Goal: Information Seeking & Learning: Find specific fact

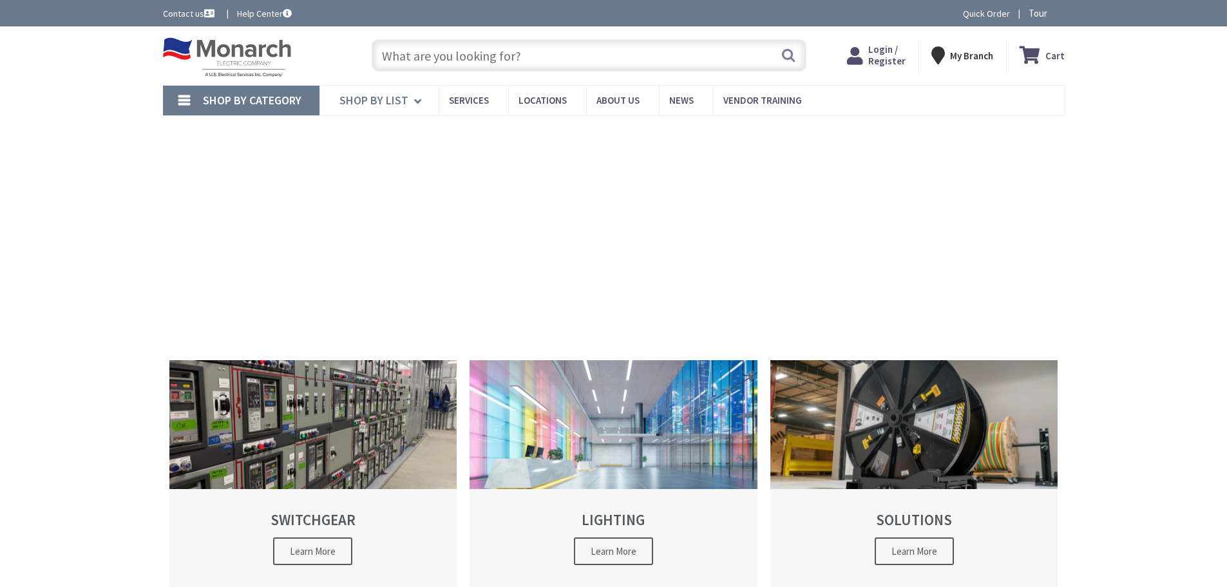
type input "[PERSON_NAME][GEOGRAPHIC_DATA], [GEOGRAPHIC_DATA]"
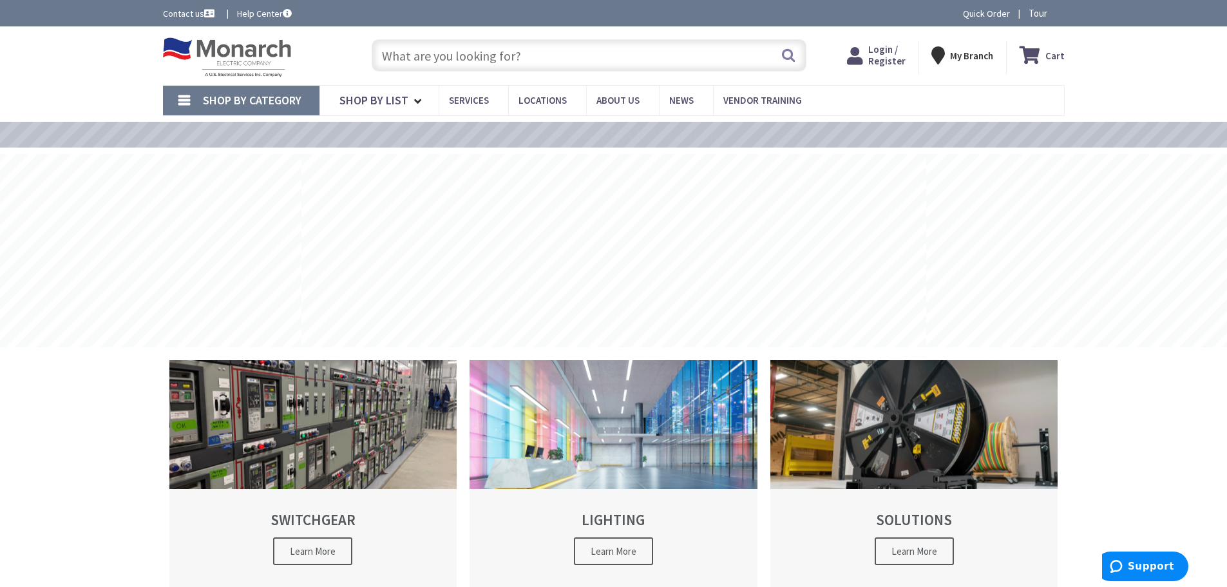
click at [412, 47] on input "text" at bounding box center [589, 55] width 435 height 32
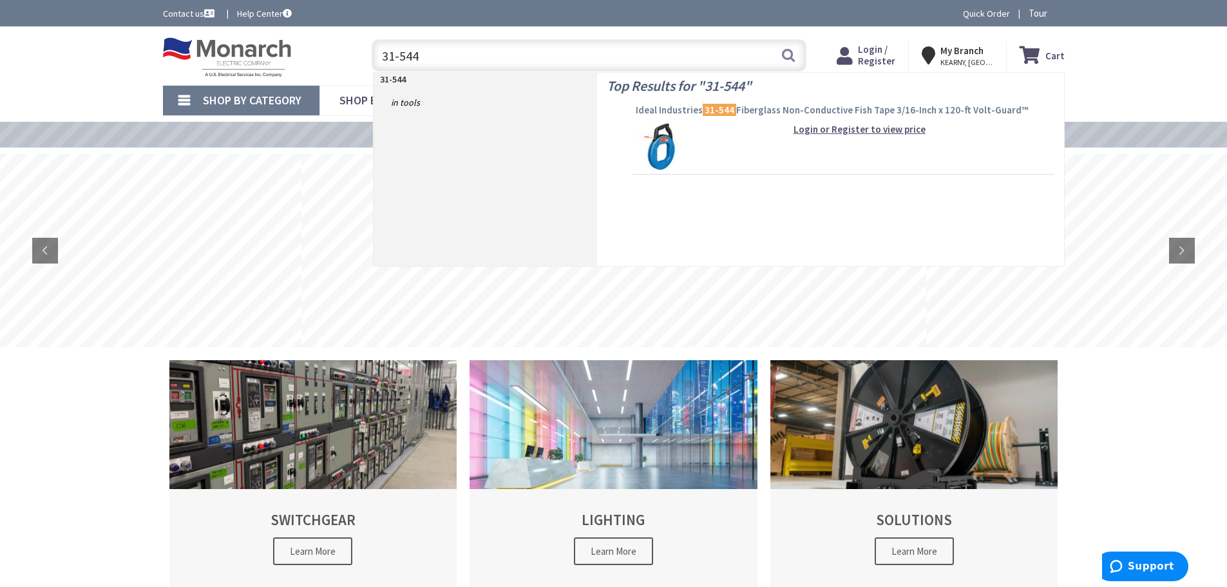
type input "31-544"
click at [720, 104] on mark "31-544" at bounding box center [720, 110] width 34 height 16
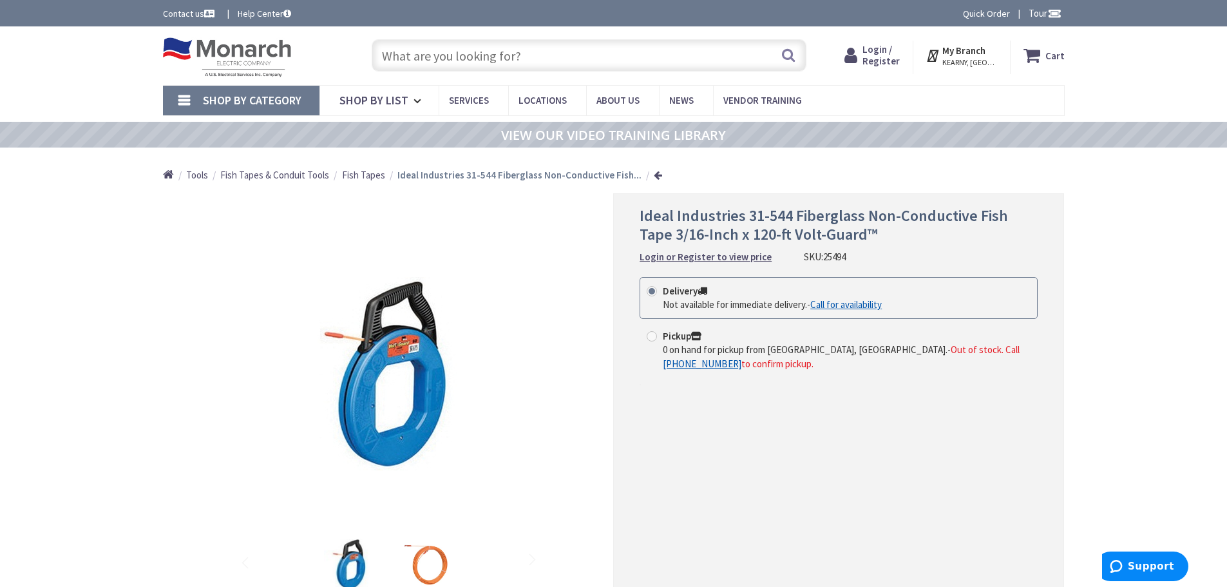
click at [458, 52] on input "text" at bounding box center [589, 55] width 435 height 32
type input "?"
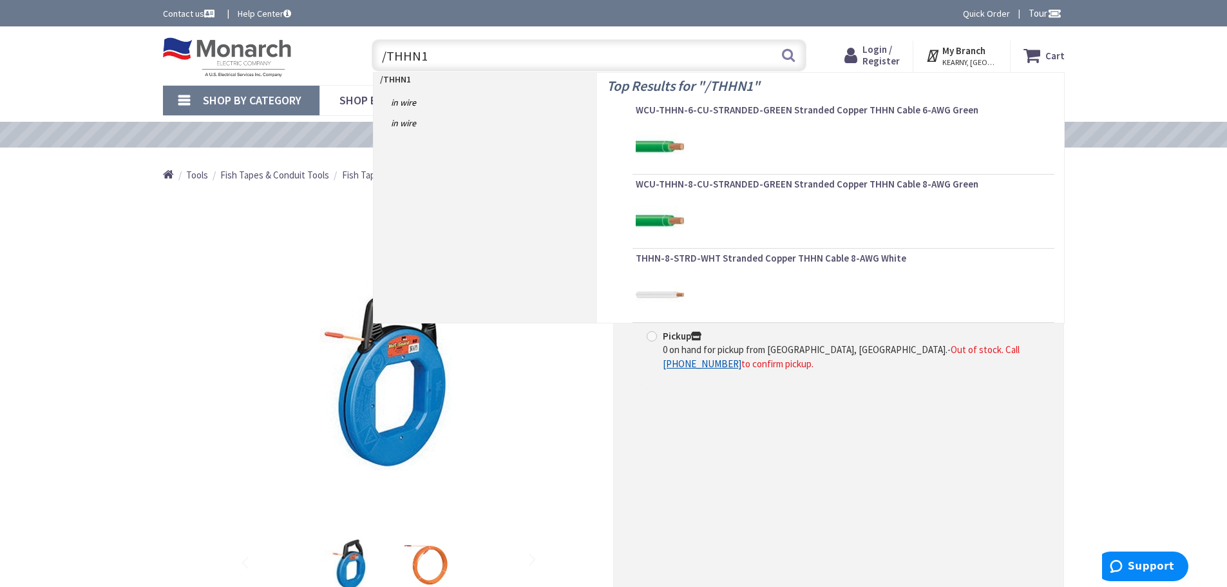
type input "/THHN10"
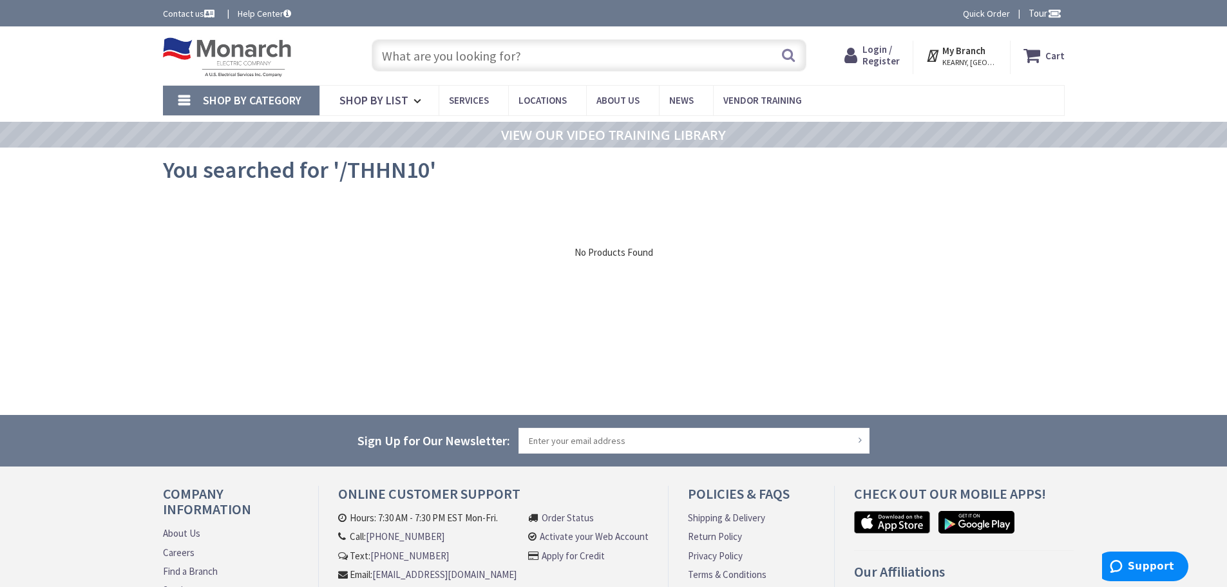
click at [417, 52] on input "text" at bounding box center [589, 55] width 435 height 32
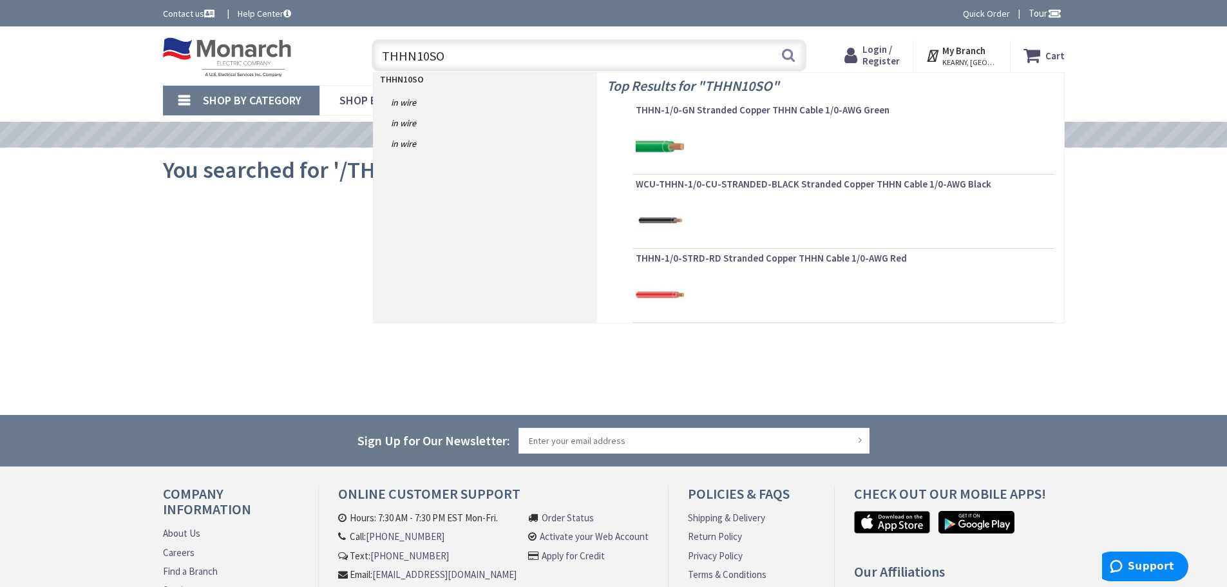
type input "THHN10SOL"
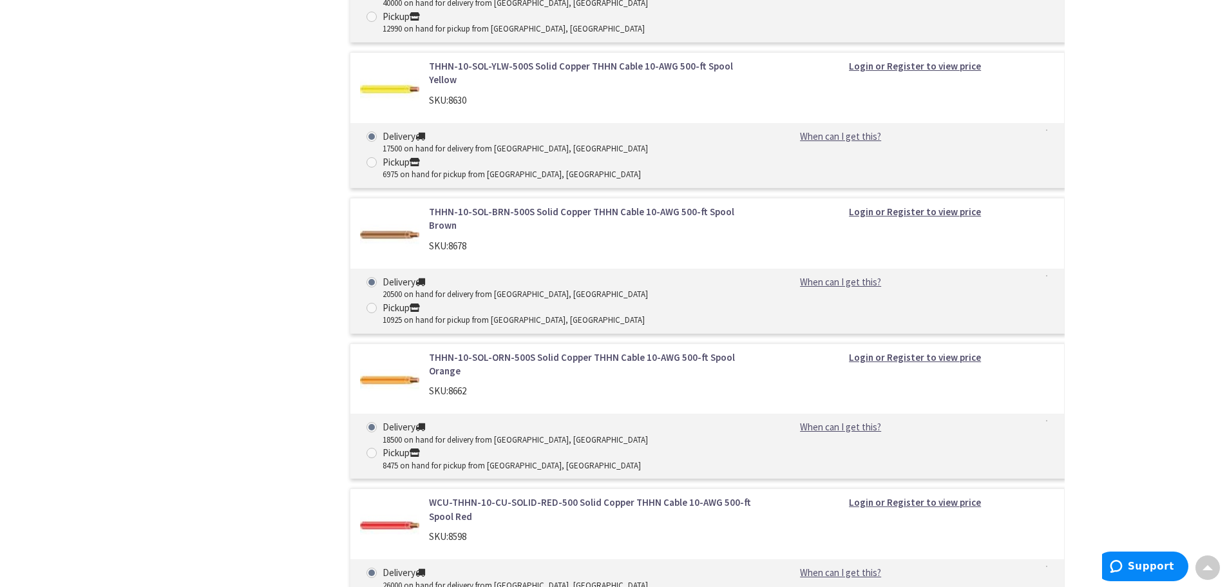
scroll to position [1869, 0]
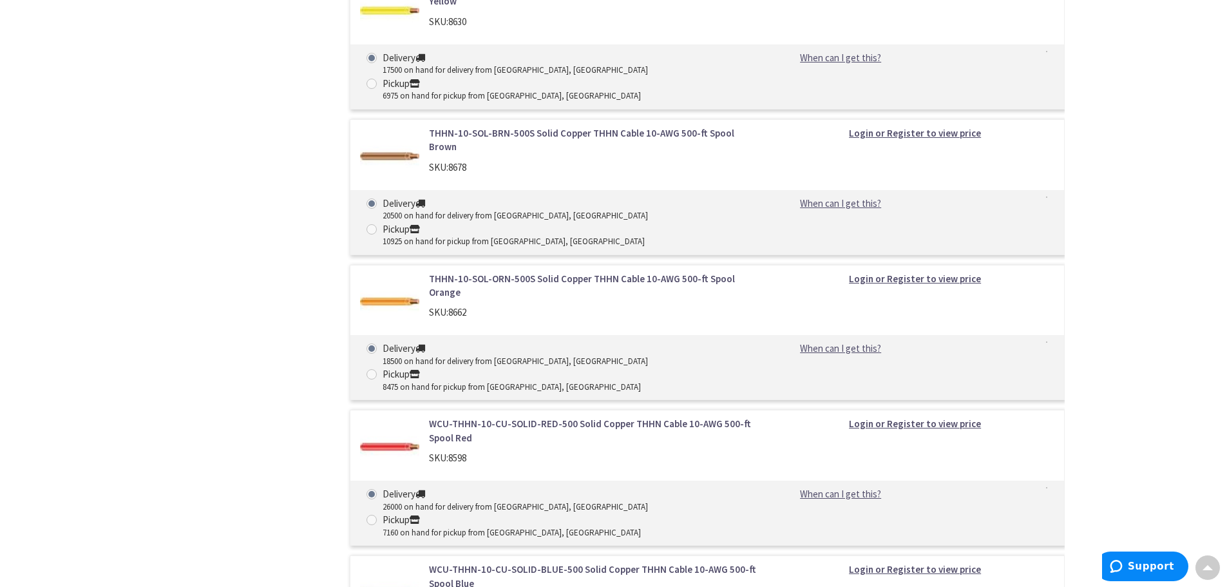
drag, startPoint x: 426, startPoint y: 241, endPoint x: 478, endPoint y: 242, distance: 52.2
click at [478, 562] on div "WCU-THHN-10-CU-SOLID-BLUE-500 Solid Copper THHN Cable 10-AWG 500-ft Spool Blue …" at bounding box center [592, 589] width 347 height 54
copy div "SKU: 8614"
drag, startPoint x: 431, startPoint y: 238, endPoint x: 477, endPoint y: 240, distance: 45.8
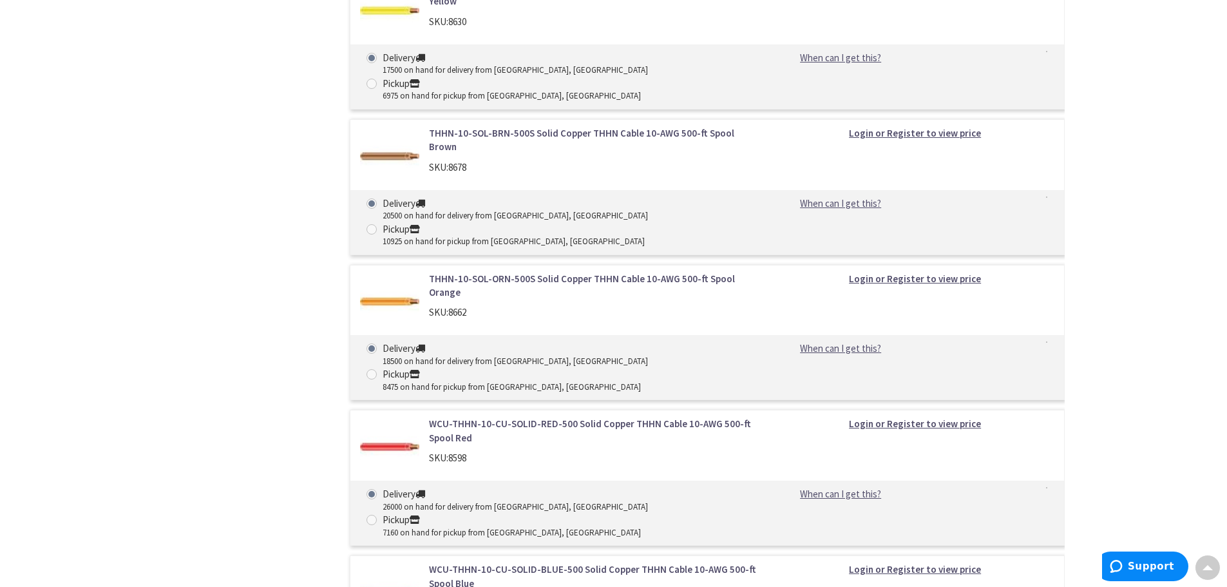
copy div "SKU: 8614"
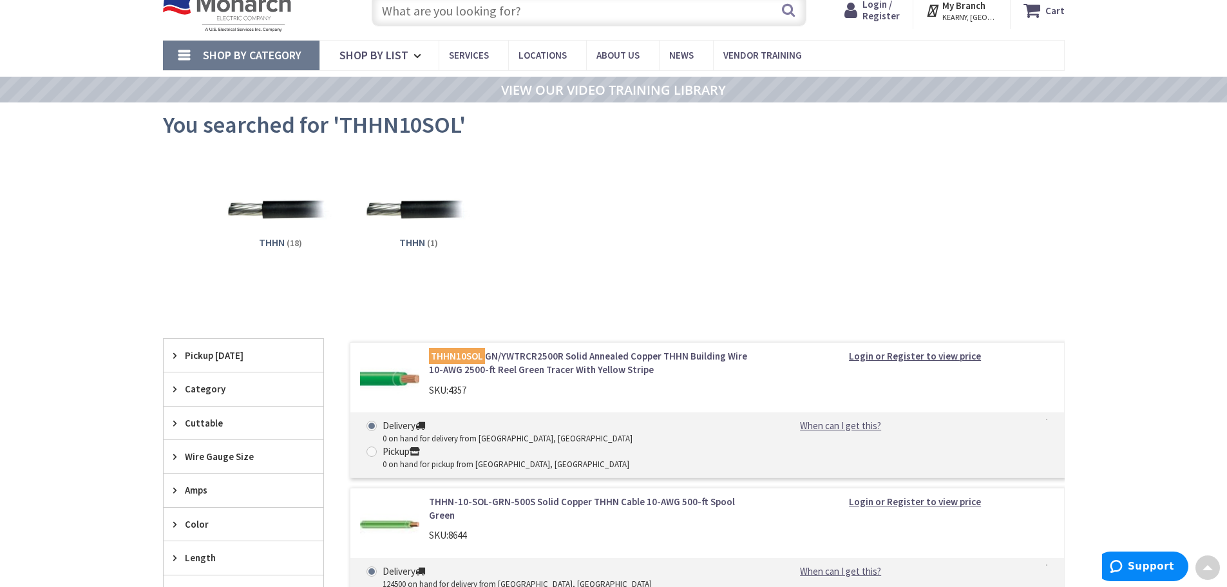
scroll to position [0, 0]
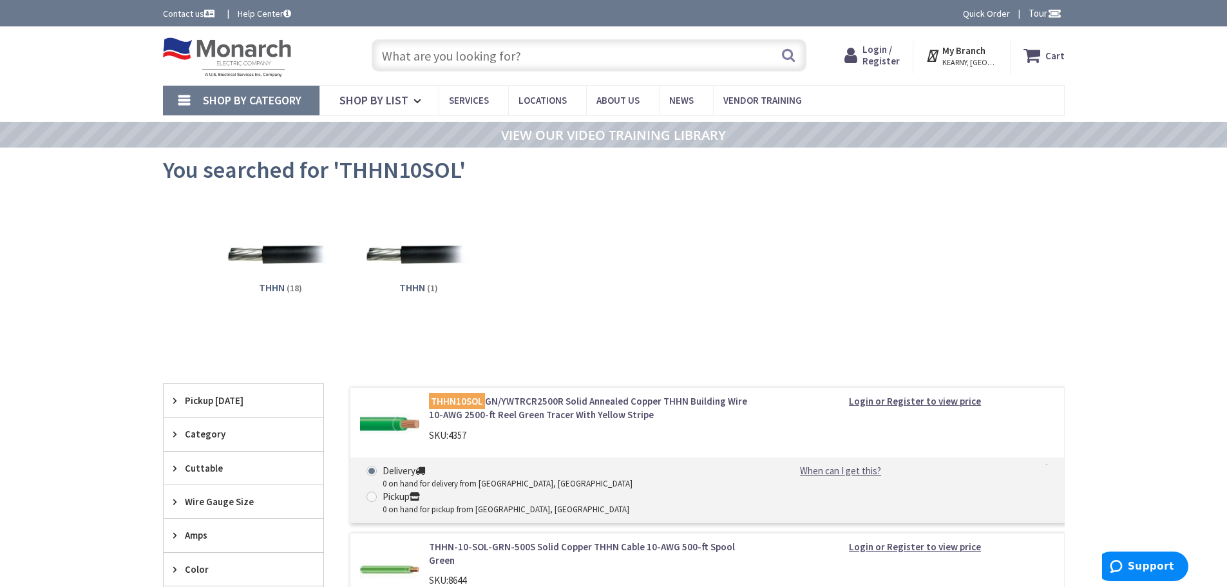
click at [432, 57] on input "text" at bounding box center [589, 55] width 435 height 32
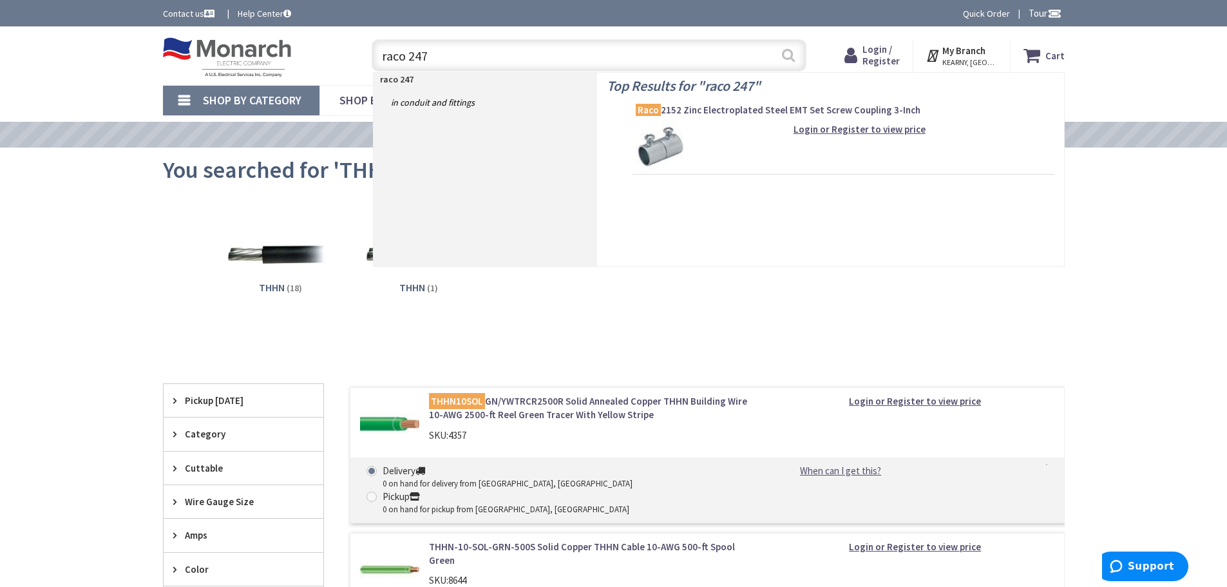
type input "raco 247"
click at [787, 56] on button "Search" at bounding box center [788, 55] width 17 height 29
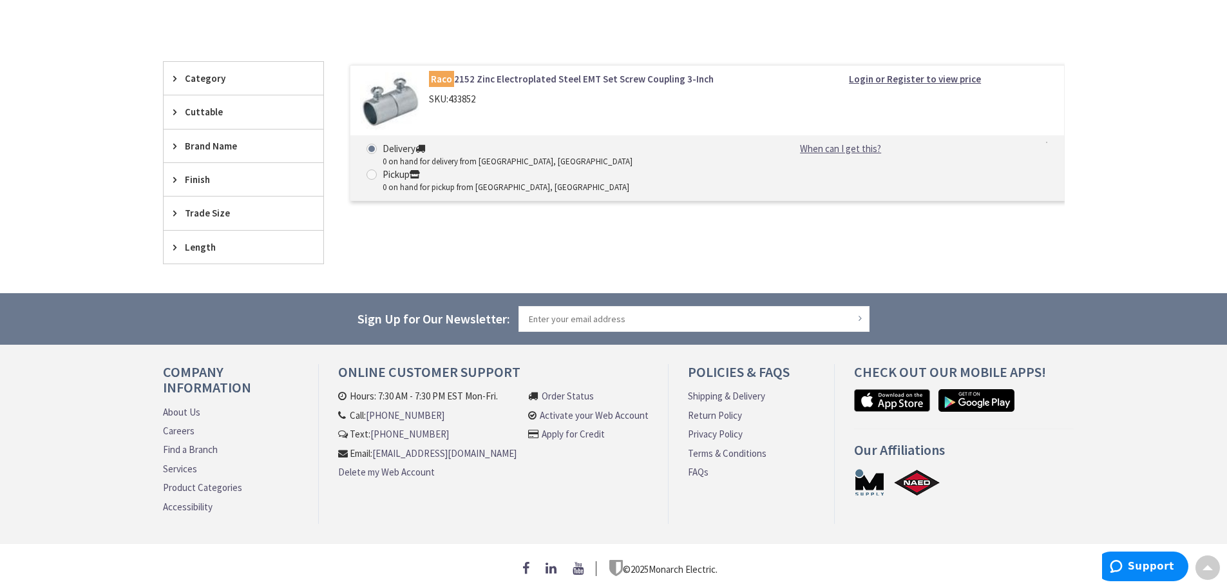
type input "[PERSON_NAME][GEOGRAPHIC_DATA], [GEOGRAPHIC_DATA]"
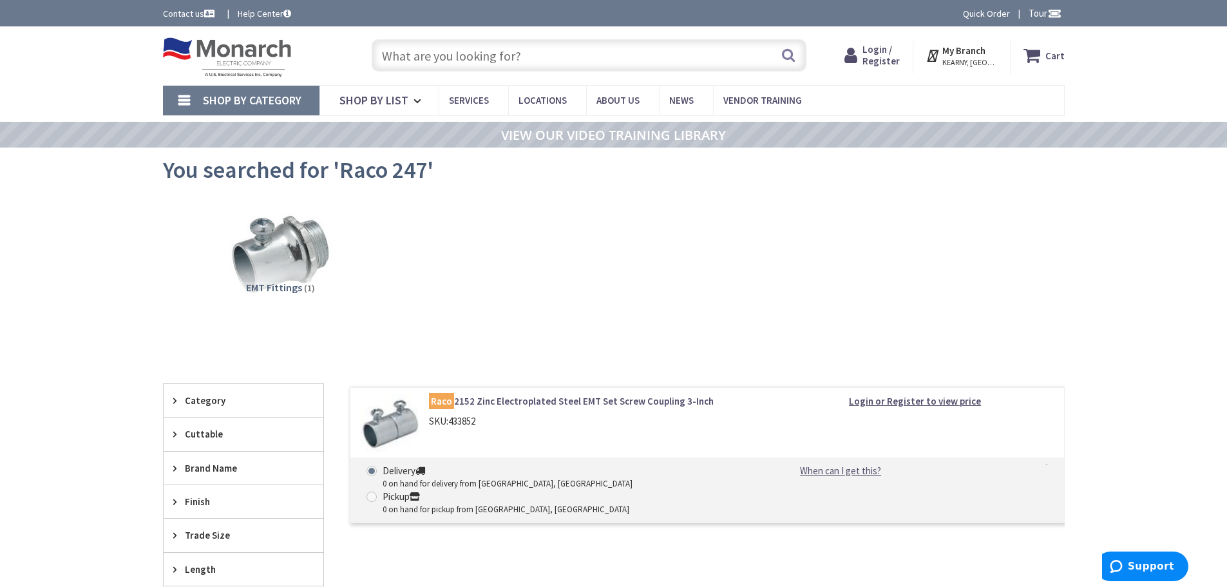
click at [424, 55] on input "text" at bounding box center [589, 55] width 435 height 32
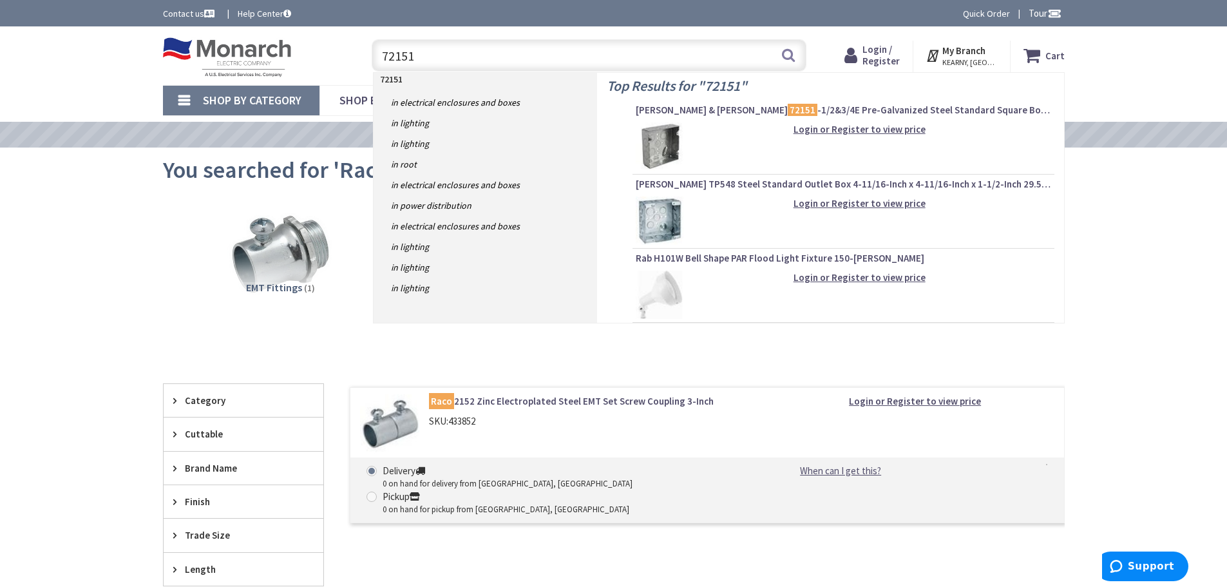
type input "72151"
click at [671, 133] on img at bounding box center [660, 146] width 48 height 48
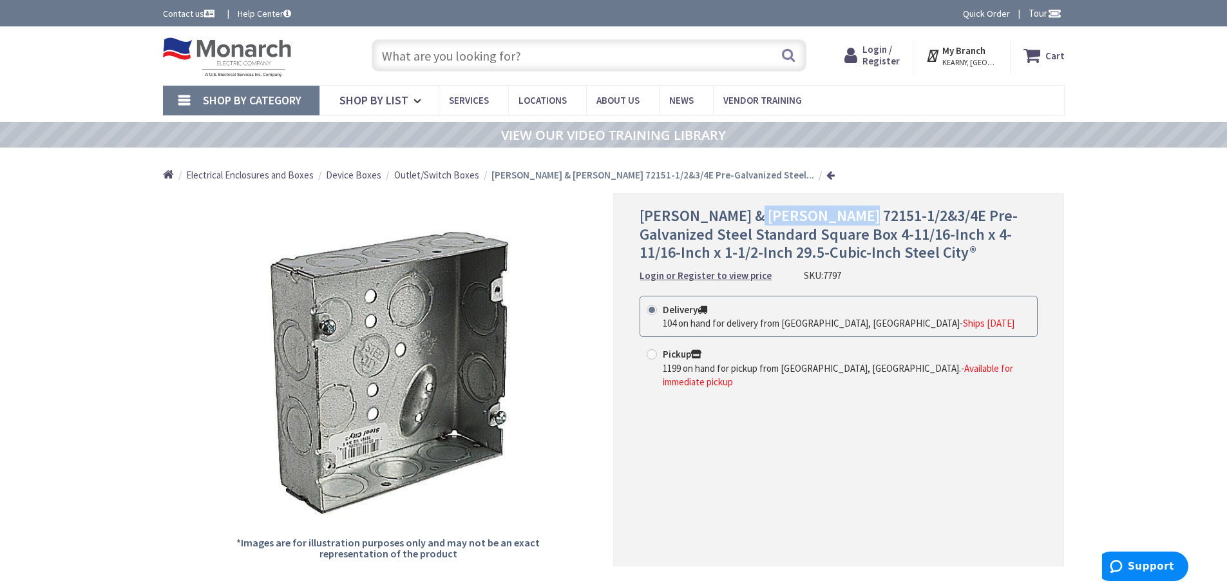
drag, startPoint x: 750, startPoint y: 216, endPoint x: 852, endPoint y: 215, distance: 101.8
click at [852, 215] on span "Thomas & Betts 72151-1/2&3/4E Pre-Galvanized Steel Standard Square Box 4-11/16-…" at bounding box center [829, 234] width 378 height 57
copy span "72151-1/2&3/4E"
drag, startPoint x: 798, startPoint y: 273, endPoint x: 853, endPoint y: 274, distance: 55.4
click at [853, 274] on div "Thomas & Betts 72151-1/2&3/4E Pre-Galvanized Steel Standard Square Box 4-11/16-…" at bounding box center [839, 245] width 398 height 76
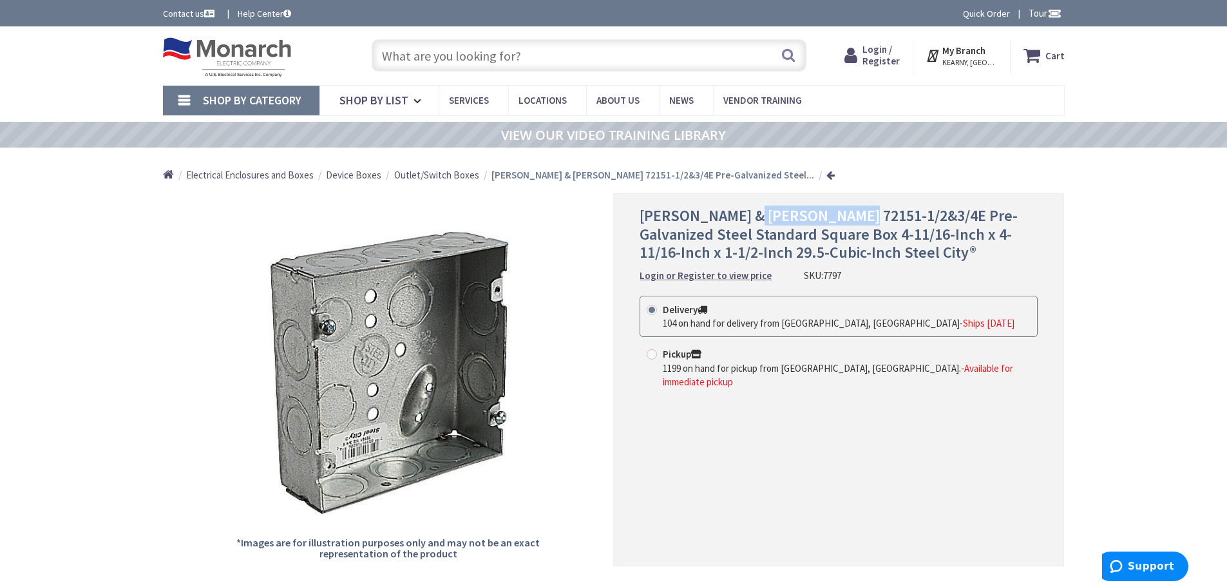
copy div "SKU: 7797"
click at [424, 51] on input "text" at bounding box center [589, 55] width 435 height 32
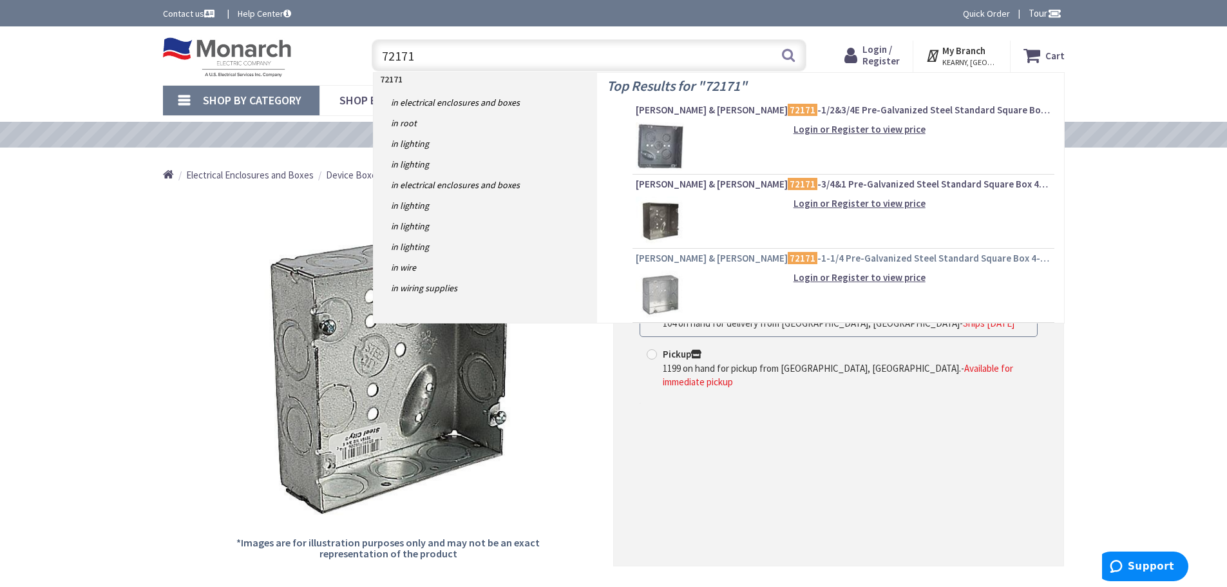
type input "72171"
click at [788, 260] on mark "72171" at bounding box center [803, 258] width 30 height 16
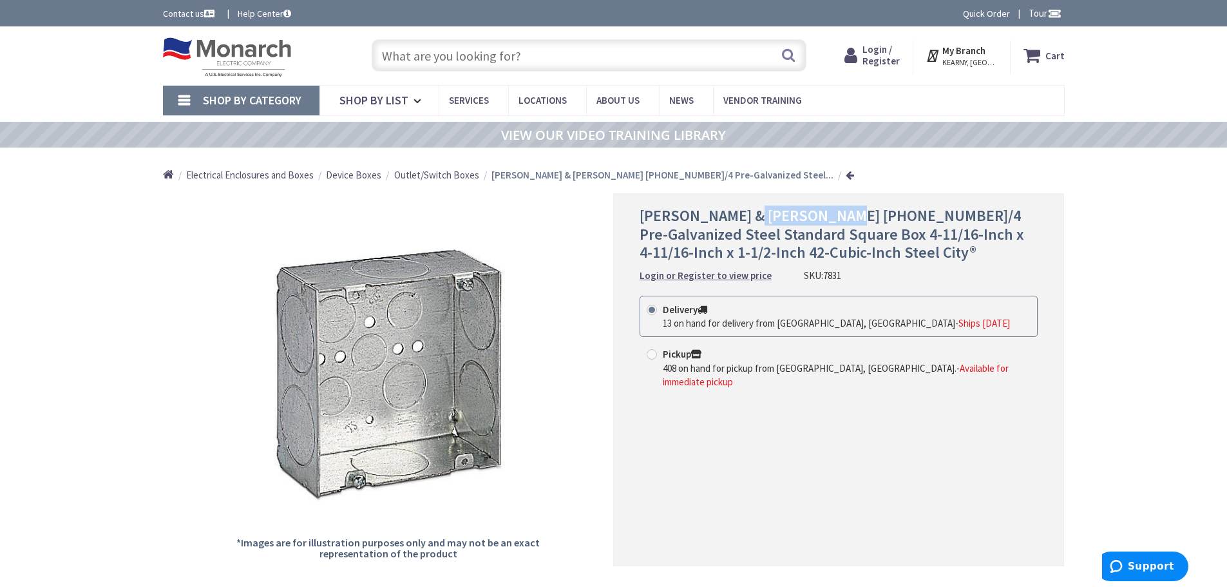
drag, startPoint x: 749, startPoint y: 215, endPoint x: 827, endPoint y: 206, distance: 78.5
click at [827, 206] on span "[PERSON_NAME] & [PERSON_NAME] [PHONE_NUMBER]/4 Pre-Galvanized Steel Standard Sq…" at bounding box center [832, 234] width 385 height 57
copy span "[PHONE_NUMBER]/4"
drag, startPoint x: 802, startPoint y: 273, endPoint x: 838, endPoint y: 273, distance: 36.7
click at [838, 273] on div "[PERSON_NAME] & [PERSON_NAME] [PHONE_NUMBER]/4 Pre-Galvanized Steel Standard Sq…" at bounding box center [839, 245] width 398 height 76
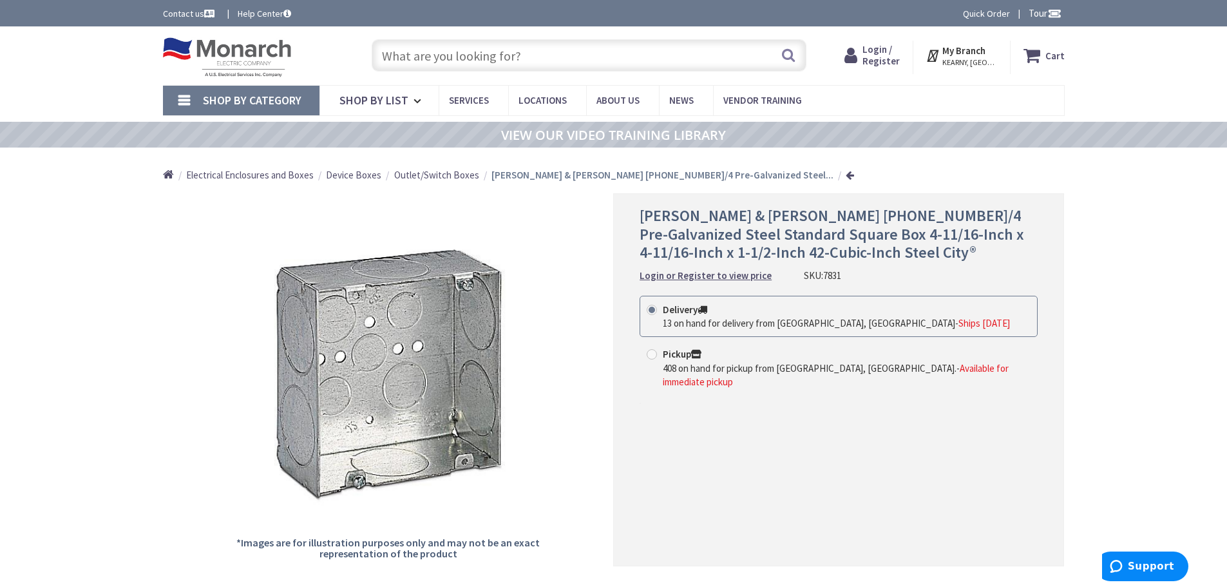
click at [793, 278] on div "[PERSON_NAME] & [PERSON_NAME] [PHONE_NUMBER]/4 Pre-Galvanized Steel Standard Sq…" at bounding box center [839, 245] width 398 height 76
drag, startPoint x: 792, startPoint y: 278, endPoint x: 845, endPoint y: 272, distance: 53.2
click at [846, 271] on div "[PERSON_NAME] & [PERSON_NAME] [PHONE_NUMBER]/4 Pre-Galvanized Steel Standard Sq…" at bounding box center [839, 245] width 398 height 76
copy div "SKU: 7831"
